Goal: Transaction & Acquisition: Subscribe to service/newsletter

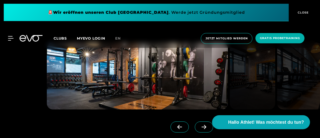
scroll to position [353, 0]
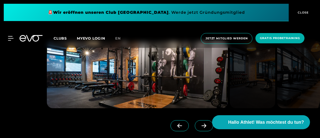
click at [197, 120] on span at bounding box center [204, 125] width 18 height 11
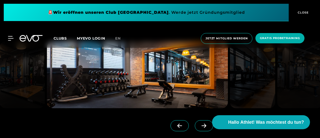
scroll to position [343, 0]
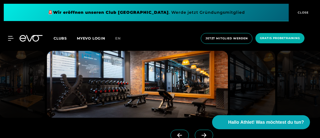
click at [202, 133] on icon at bounding box center [204, 135] width 5 height 4
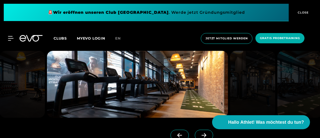
click at [202, 133] on icon at bounding box center [204, 135] width 5 height 4
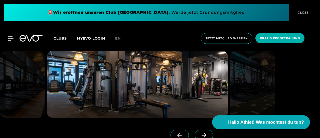
click at [200, 133] on icon at bounding box center [204, 135] width 9 height 5
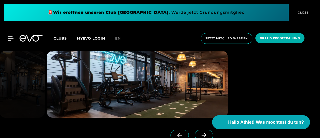
click at [200, 133] on icon at bounding box center [204, 135] width 9 height 5
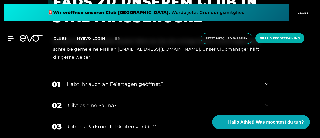
scroll to position [1608, 0]
click at [138, 102] on div "Gibt es eine Sauna?" at bounding box center [163, 106] width 191 height 8
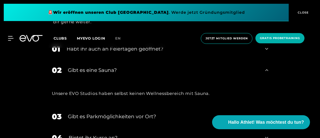
scroll to position [1644, 0]
click at [144, 66] on div "Gibt es eine Sauna?" at bounding box center [163, 70] width 191 height 8
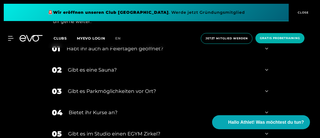
scroll to position [1666, 0]
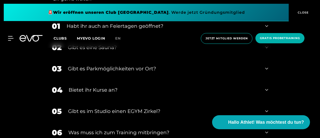
click at [145, 86] on div "Bietet ihr Kurse an?" at bounding box center [164, 90] width 191 height 8
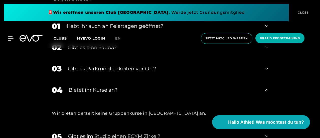
click at [145, 86] on div "Bietet ihr Kurse an?" at bounding box center [164, 90] width 191 height 8
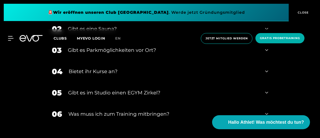
scroll to position [1705, 0]
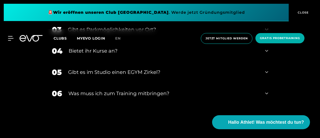
click at [178, 90] on div "06 Was muss ich zum Training mitbringen?" at bounding box center [160, 93] width 227 height 21
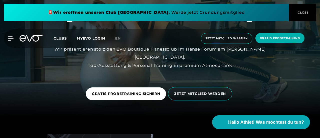
scroll to position [0, 0]
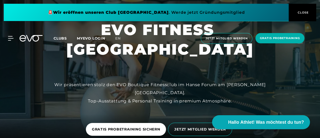
click at [12, 35] on div "MyEVO Login Über EVO Mitgliedschaften Probetraining TAGESPASS EVO Studios [GEOG…" at bounding box center [160, 38] width 318 height 19
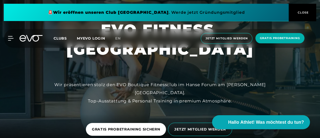
scroll to position [49, 0]
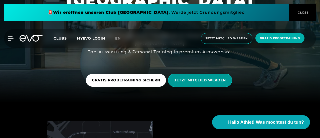
click at [199, 78] on span "JETZT MITGLIED WERDEN" at bounding box center [201, 80] width 52 height 5
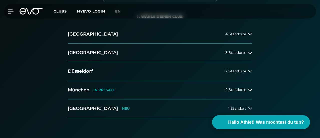
scroll to position [131, 0]
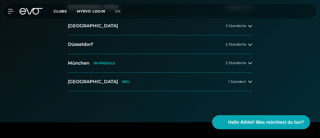
click at [203, 17] on button "[GEOGRAPHIC_DATA] 4 Standorte" at bounding box center [160, 7] width 185 height 19
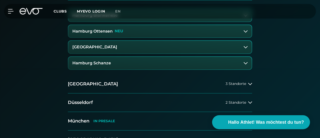
scroll to position [147, 0]
click at [135, 53] on button "[GEOGRAPHIC_DATA]" at bounding box center [160, 47] width 184 height 13
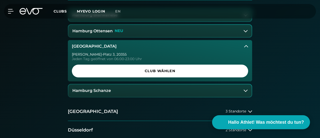
scroll to position [174, 0]
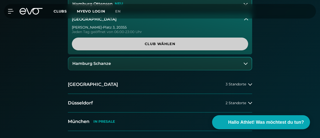
click at [148, 47] on span "Club wählen" at bounding box center [160, 43] width 164 height 5
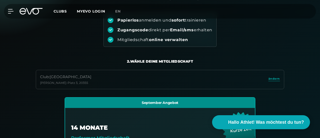
scroll to position [48, 0]
